Goal: Task Accomplishment & Management: Use online tool/utility

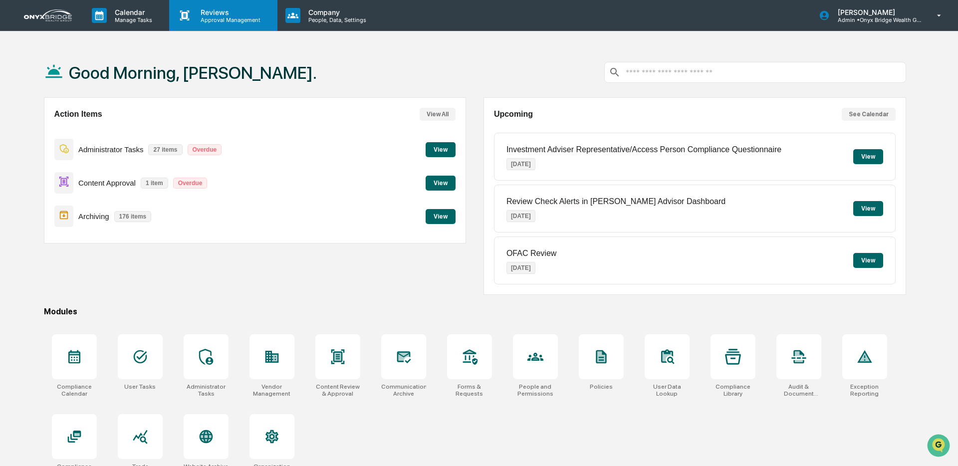
click at [210, 20] on p "Approval Management" at bounding box center [229, 19] width 73 height 7
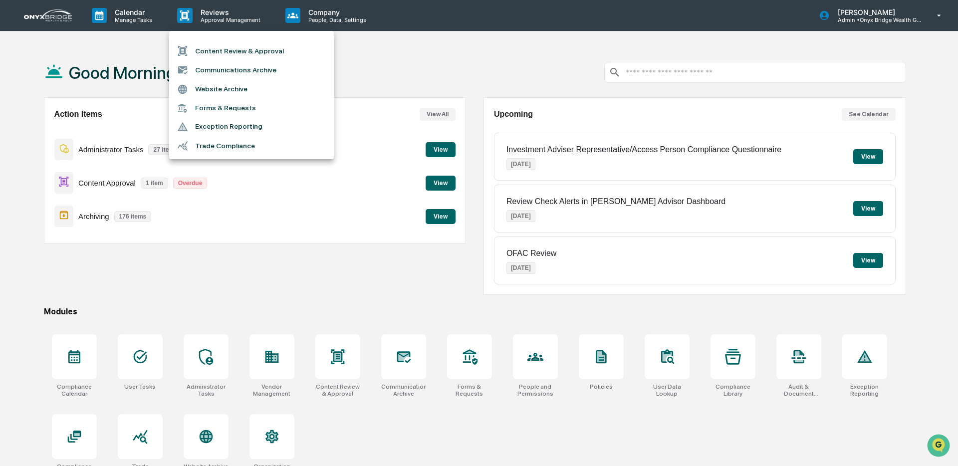
click at [219, 53] on li "Content Review & Approval" at bounding box center [251, 50] width 165 height 19
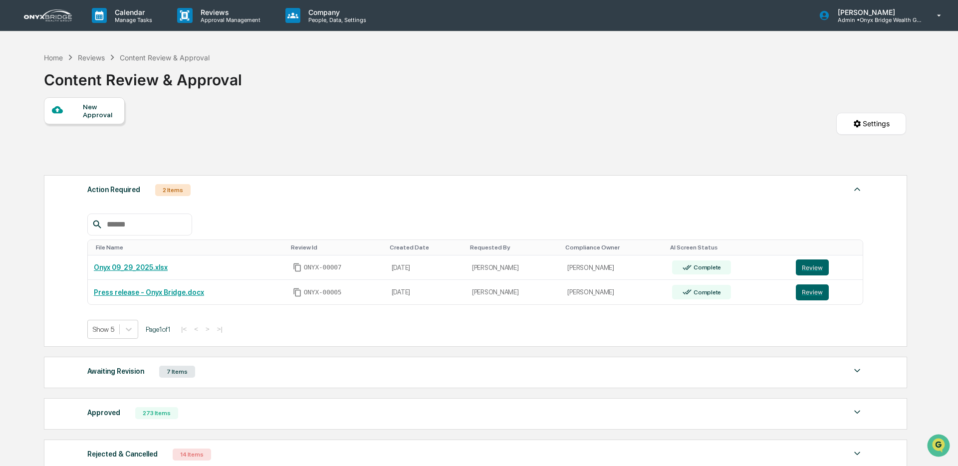
scroll to position [100, 0]
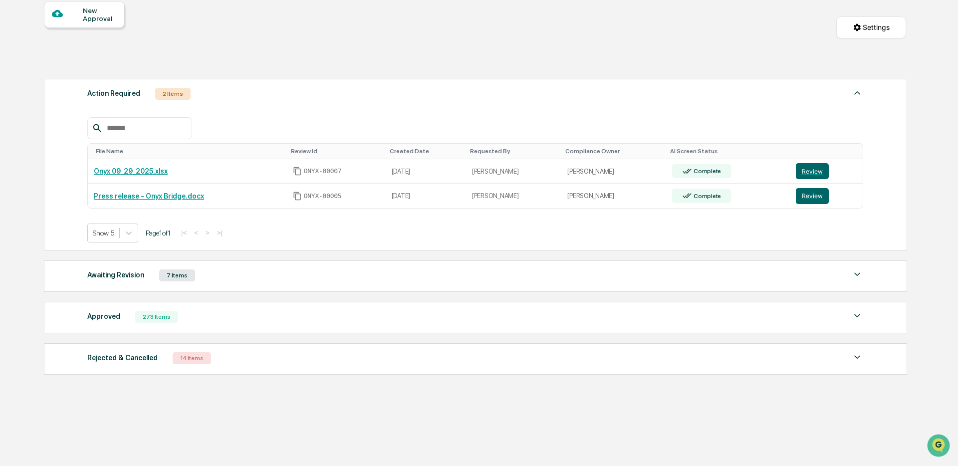
click at [217, 319] on div "Approved 273 Items" at bounding box center [474, 317] width 775 height 14
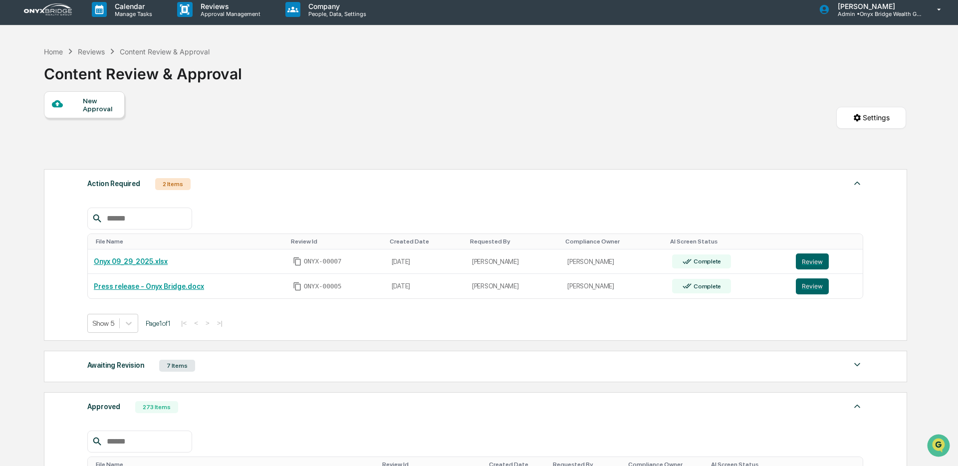
scroll to position [0, 0]
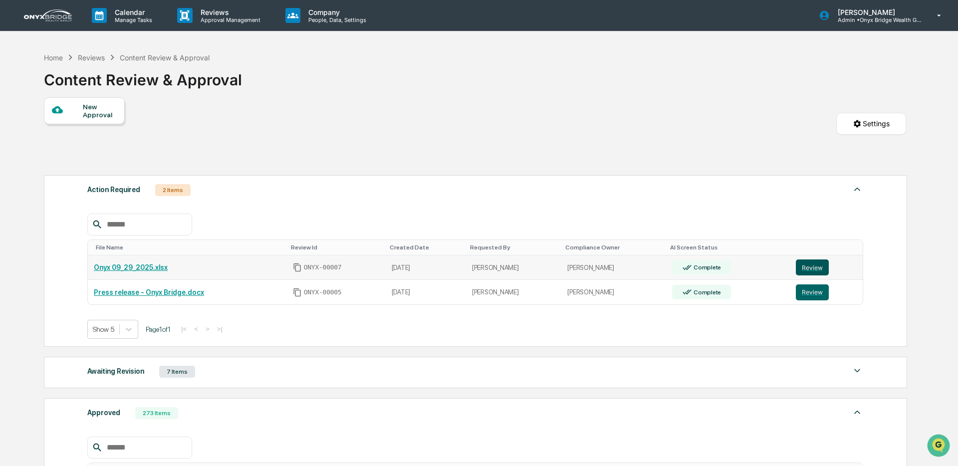
click at [821, 270] on button "Review" at bounding box center [811, 267] width 33 height 16
